Goal: Task Accomplishment & Management: Complete application form

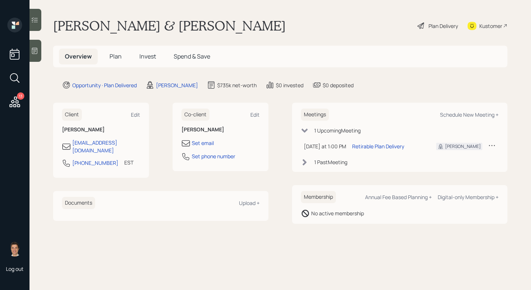
click at [109, 55] on h5 "Plan" at bounding box center [116, 57] width 24 height 16
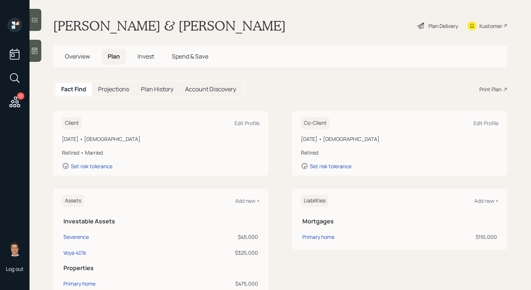
click at [347, 142] on div "[DATE] • [DEMOGRAPHIC_DATA]" at bounding box center [400, 139] width 198 height 8
click at [365, 95] on div "Fact Find Projections Plan History Account Discovery Print Plan" at bounding box center [280, 89] width 454 height 17
click at [347, 93] on div "Fact Find Projections Plan History Account Discovery Print Plan" at bounding box center [280, 89] width 454 height 17
